Goal: Information Seeking & Learning: Learn about a topic

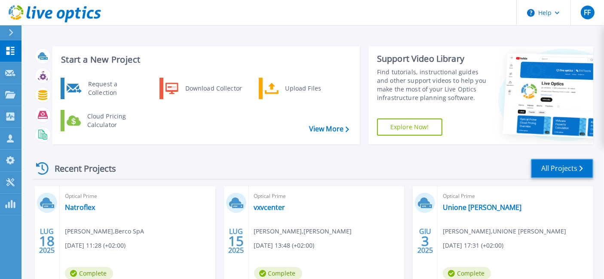
click at [545, 172] on link "All Projects" at bounding box center [562, 168] width 62 height 19
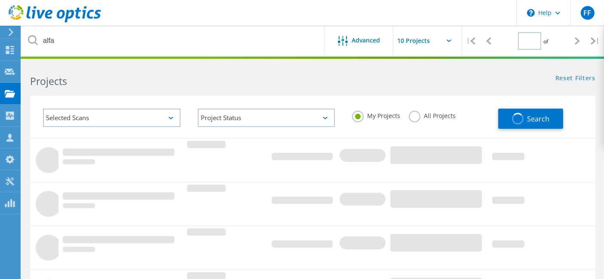
type input "1"
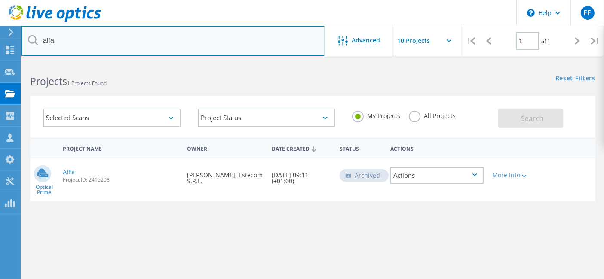
click at [65, 40] on input "alfa" at bounding box center [172, 41] width 303 height 30
type input "irsap"
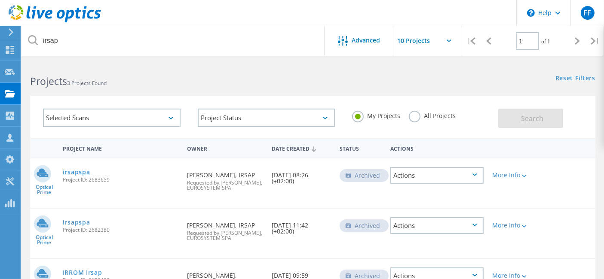
click at [85, 174] on link "irsapspa" at bounding box center [76, 172] width 27 height 6
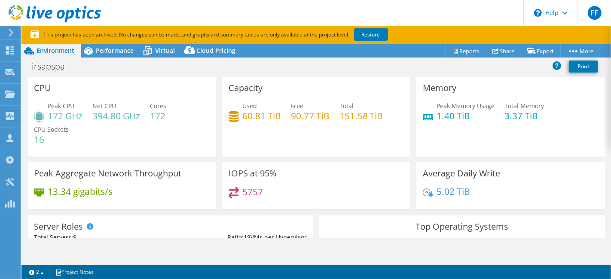
select select "USD"
click at [95, 47] on icon at bounding box center [88, 50] width 15 height 15
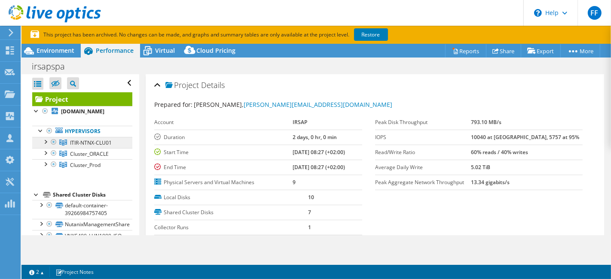
click at [105, 145] on span "ITIR-NTNX-CLU01" at bounding box center [91, 142] width 42 height 7
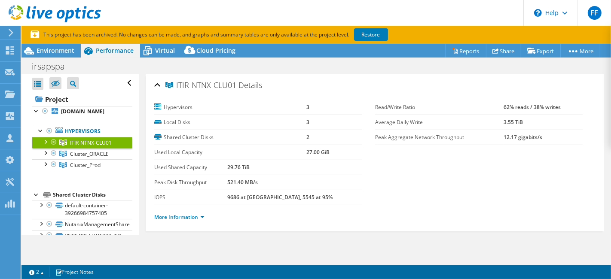
scroll to position [9, 0]
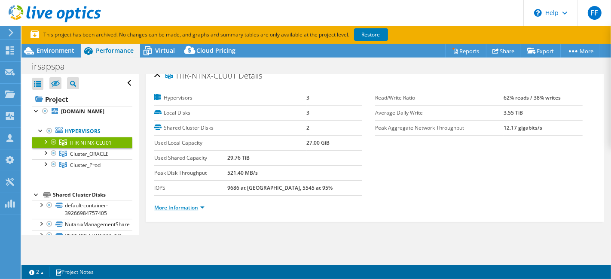
click at [162, 208] on link "More Information" at bounding box center [179, 207] width 50 height 7
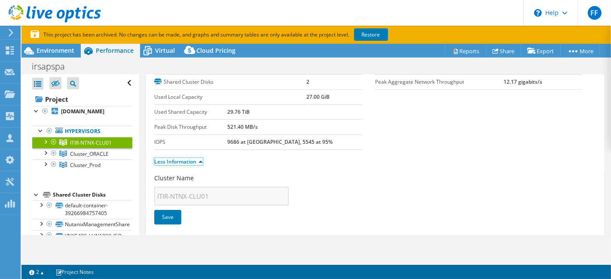
scroll to position [0, 0]
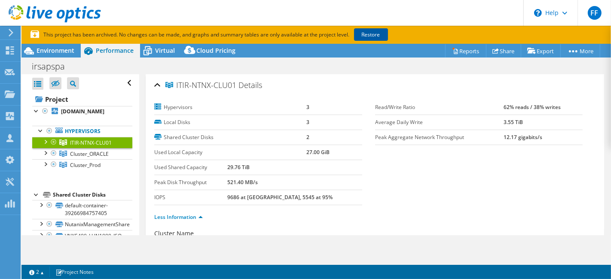
click at [375, 33] on link "Restore" at bounding box center [371, 34] width 34 height 12
click at [47, 143] on div at bounding box center [45, 141] width 9 height 9
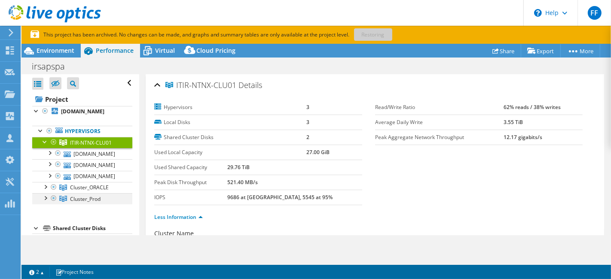
click at [44, 202] on div at bounding box center [45, 197] width 9 height 9
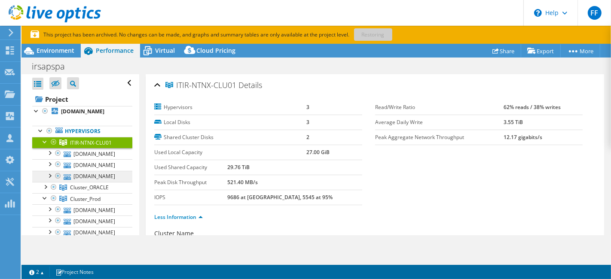
scroll to position [127, 0]
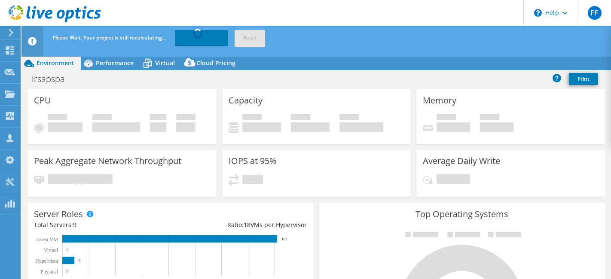
select select "USD"
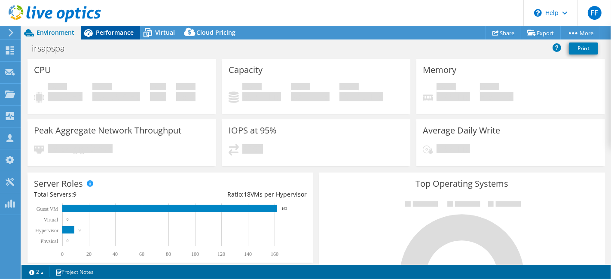
click at [123, 28] on span "Performance" at bounding box center [115, 32] width 38 height 8
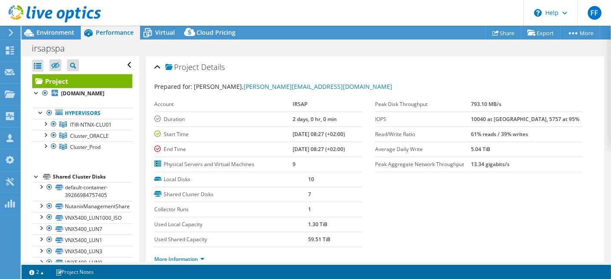
scroll to position [127, 0]
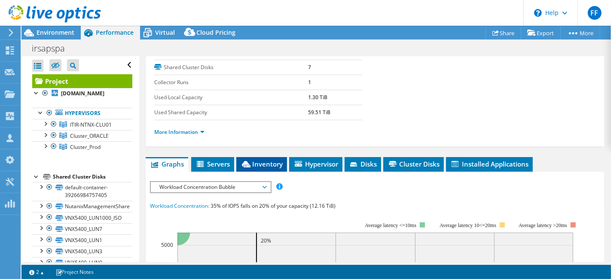
click at [250, 162] on icon at bounding box center [246, 164] width 9 height 6
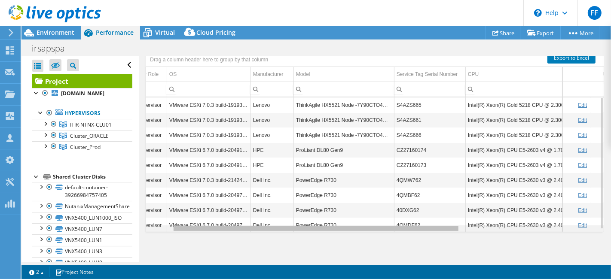
scroll to position [0, 107]
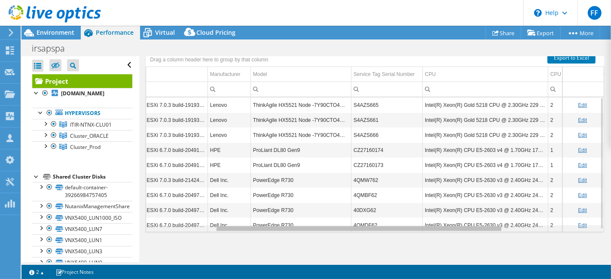
drag, startPoint x: 385, startPoint y: 226, endPoint x: 461, endPoint y: 231, distance: 75.8
click at [461, 231] on body "FF Channel Partner Francesco Fallica francesco.fallica@eurosystem.it EUROSYSTEM…" at bounding box center [305, 139] width 611 height 279
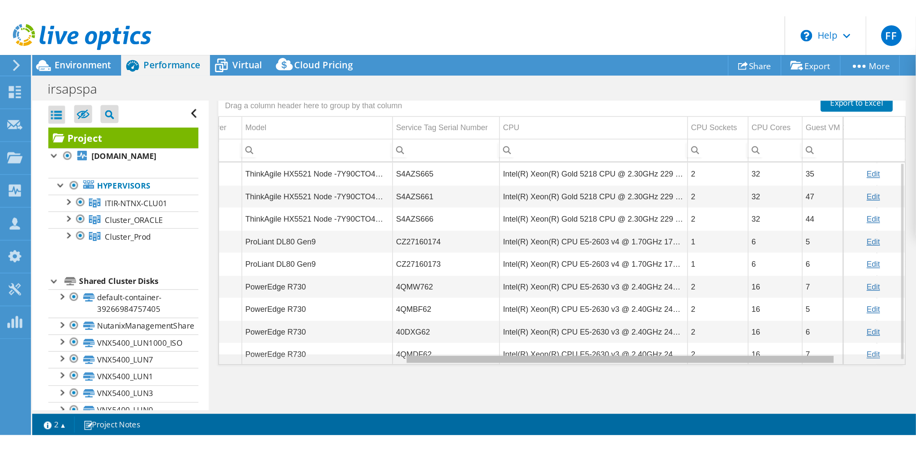
scroll to position [0, 195]
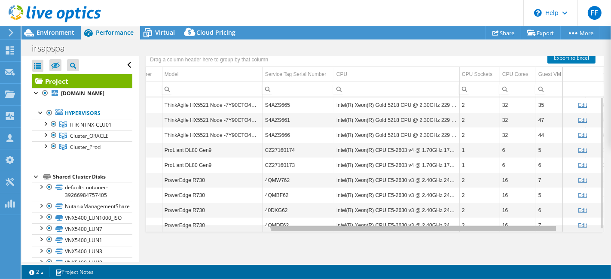
drag, startPoint x: 437, startPoint y: 229, endPoint x: 497, endPoint y: 223, distance: 60.4
click at [497, 223] on body "FF Channel Partner Francesco Fallica francesco.fallica@eurosystem.it EUROSYSTEM…" at bounding box center [305, 139] width 611 height 279
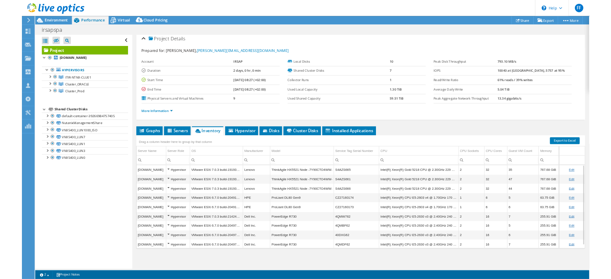
scroll to position [4, 0]
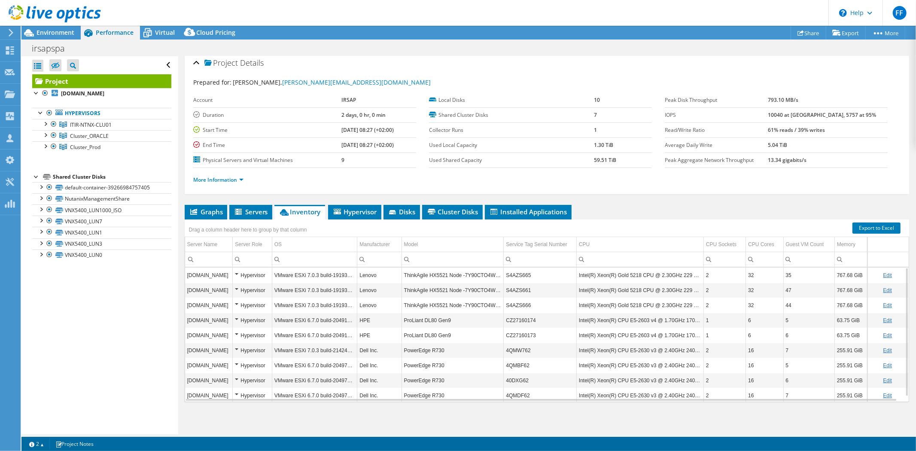
click at [610, 272] on td "Intel(R) Xeon(R) Gold 5218 CPU @ 2.30GHz 229 GHz" at bounding box center [640, 275] width 127 height 15
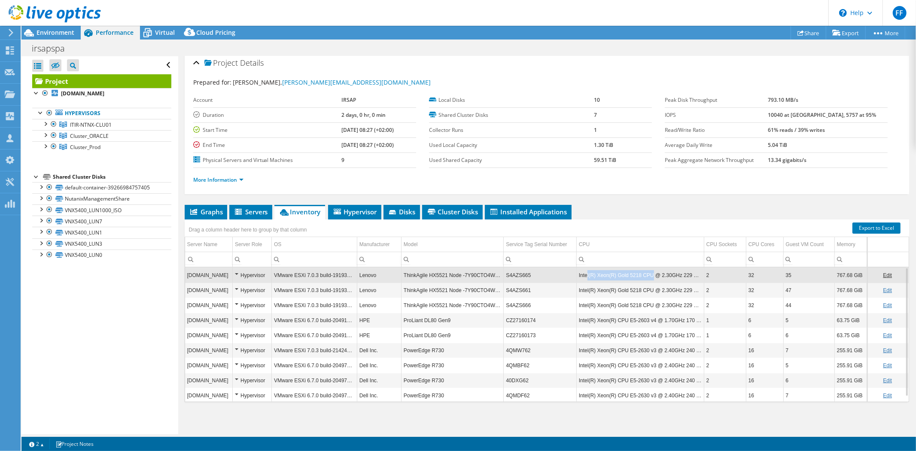
drag, startPoint x: 583, startPoint y: 275, endPoint x: 645, endPoint y: 279, distance: 61.6
click at [610, 279] on td "Intel(R) Xeon(R) Gold 5218 CPU @ 2.30GHz 229 GHz" at bounding box center [641, 275] width 128 height 15
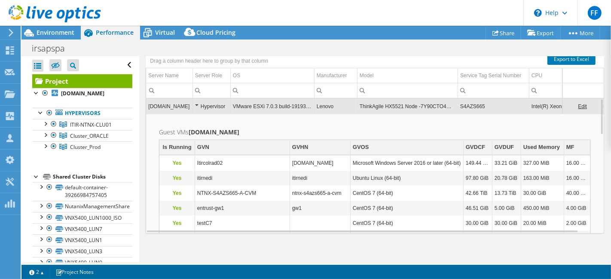
scroll to position [250, 0]
